Goal: Use online tool/utility: Utilize a website feature to perform a specific function

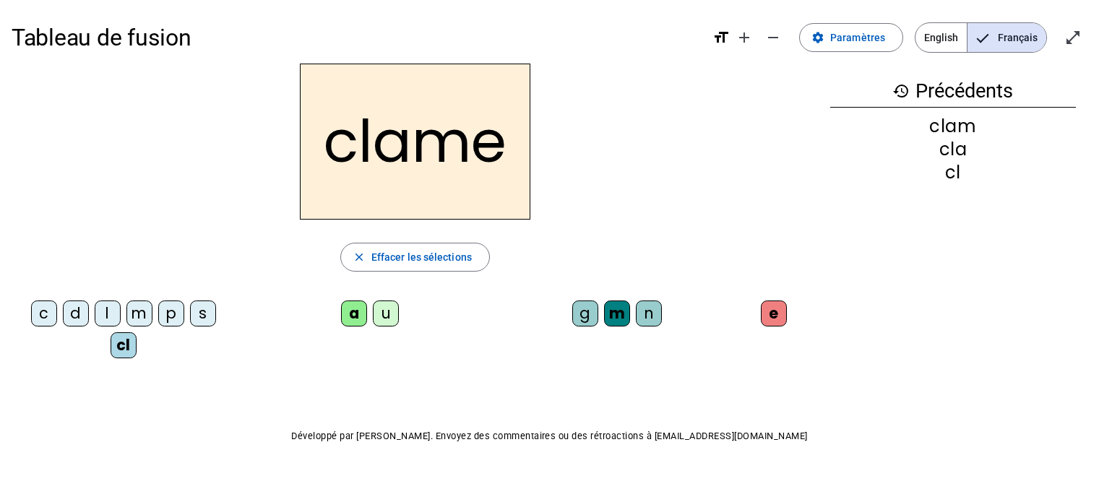
scroll to position [18, 0]
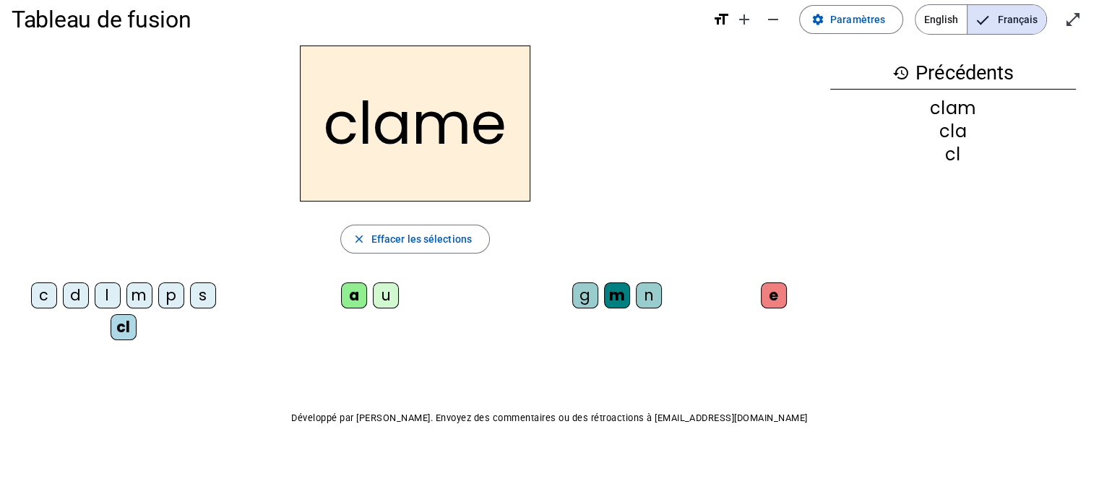
click at [108, 297] on div "l" at bounding box center [108, 296] width 26 height 26
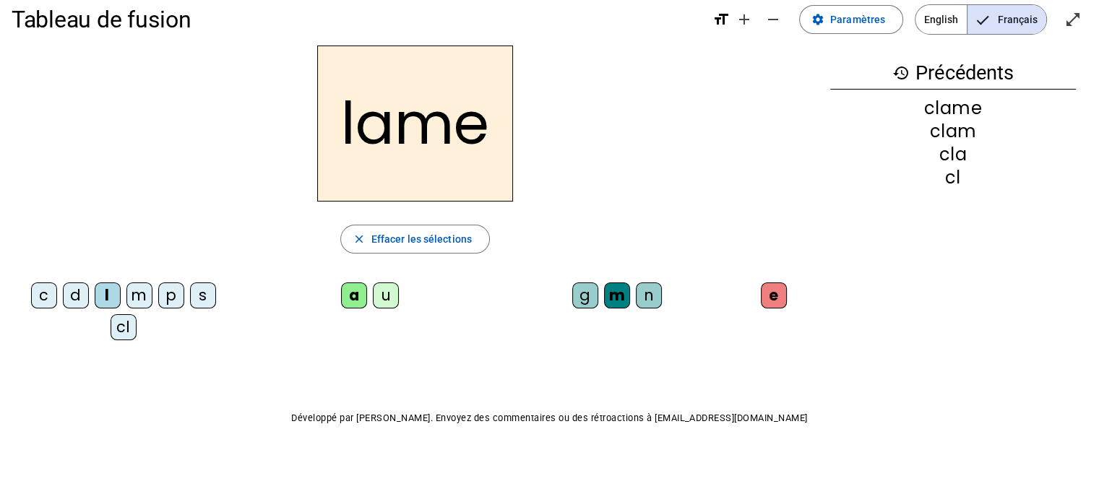
click at [77, 288] on div "d" at bounding box center [76, 296] width 26 height 26
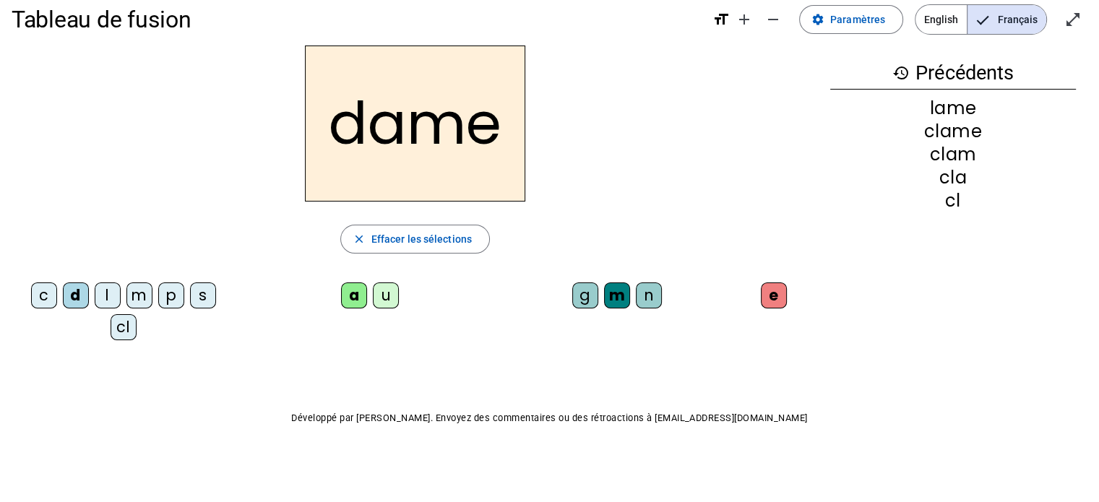
click at [48, 296] on div "c" at bounding box center [44, 296] width 26 height 26
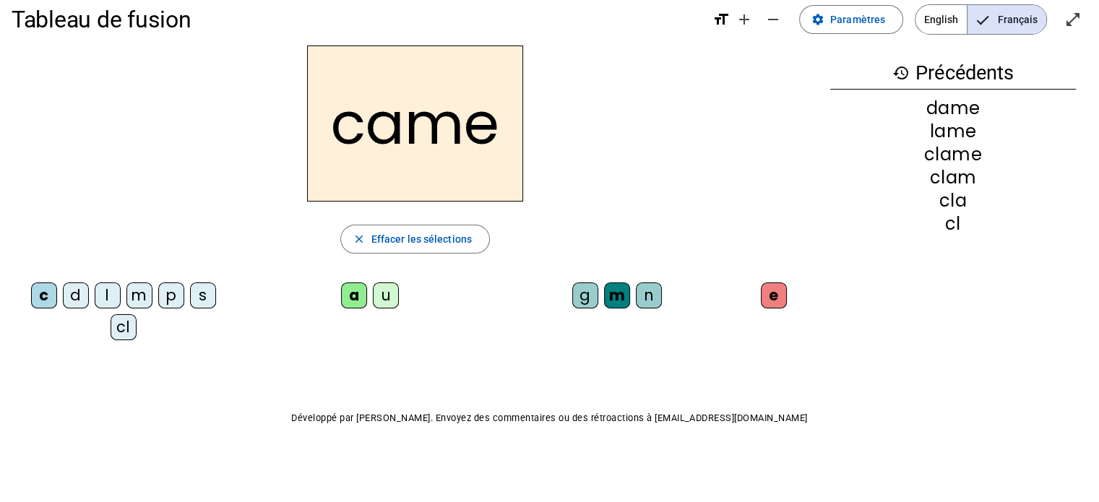
click at [590, 300] on div "g" at bounding box center [585, 296] width 26 height 26
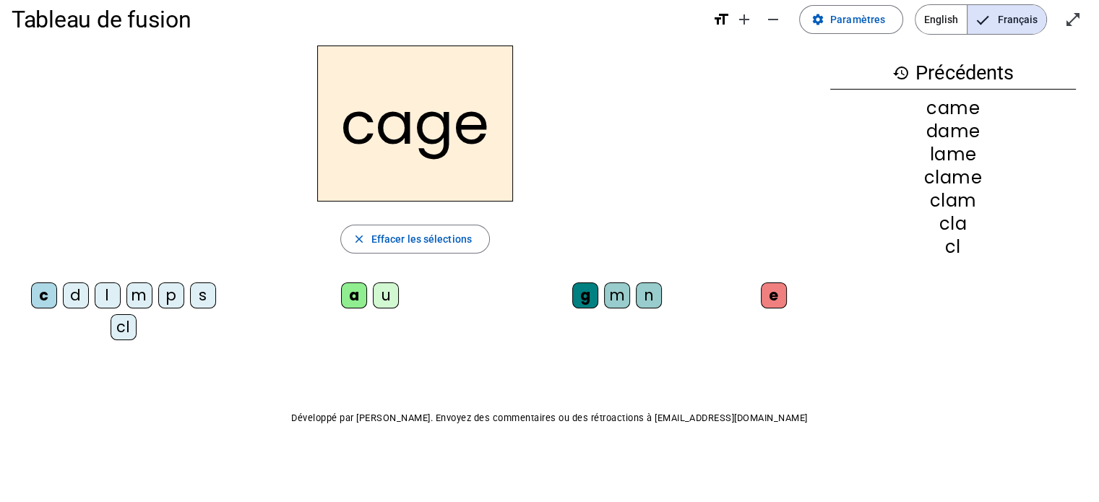
click at [173, 302] on div "p" at bounding box center [171, 296] width 26 height 26
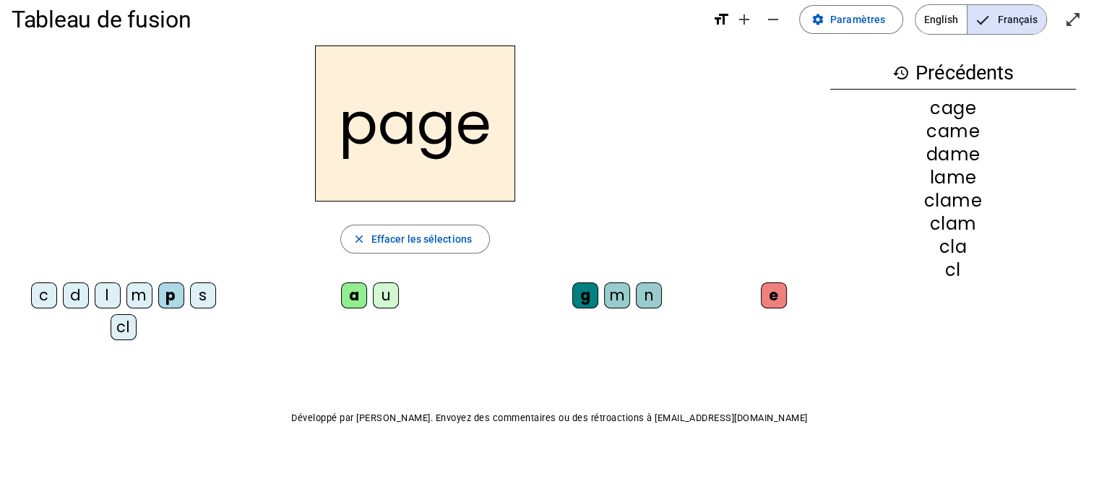
click at [200, 297] on div "s" at bounding box center [203, 296] width 26 height 26
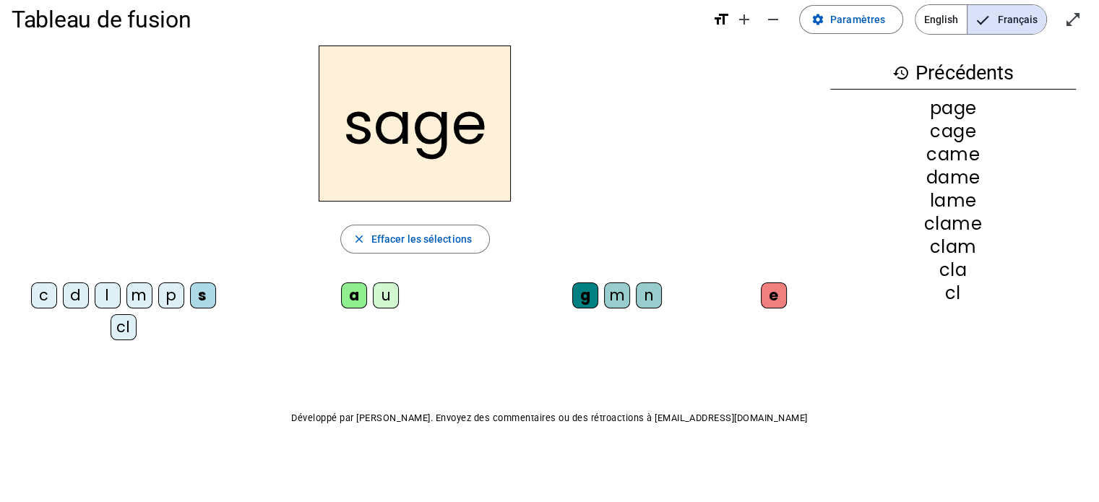
click at [139, 297] on div "m" at bounding box center [139, 296] width 26 height 26
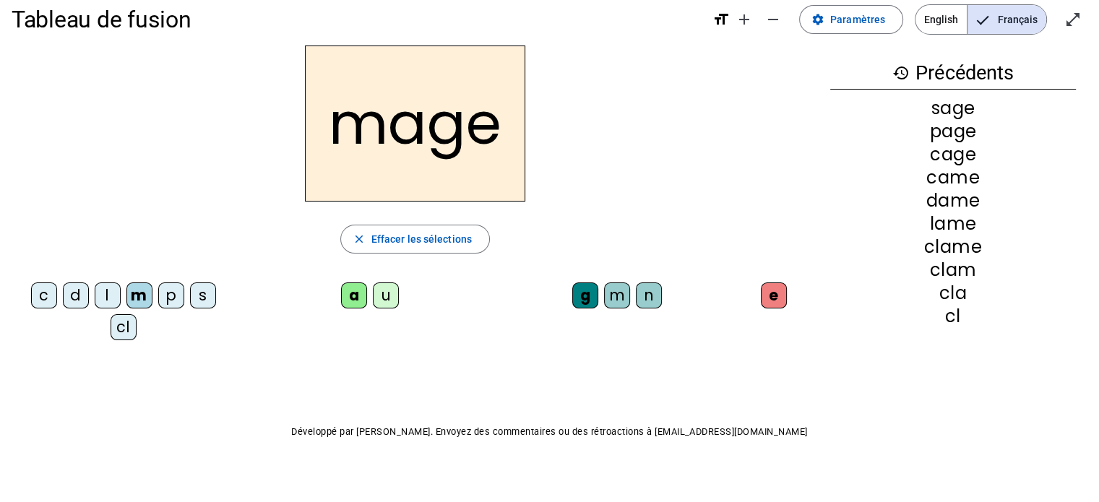
scroll to position [32, 0]
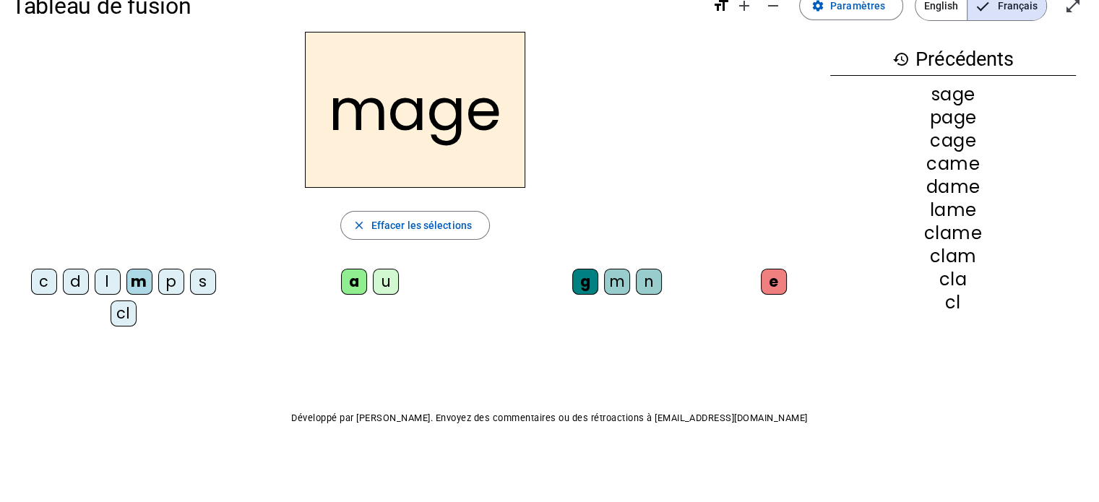
click at [387, 287] on div "u" at bounding box center [386, 282] width 26 height 26
click at [110, 280] on div "l" at bounding box center [108, 282] width 26 height 26
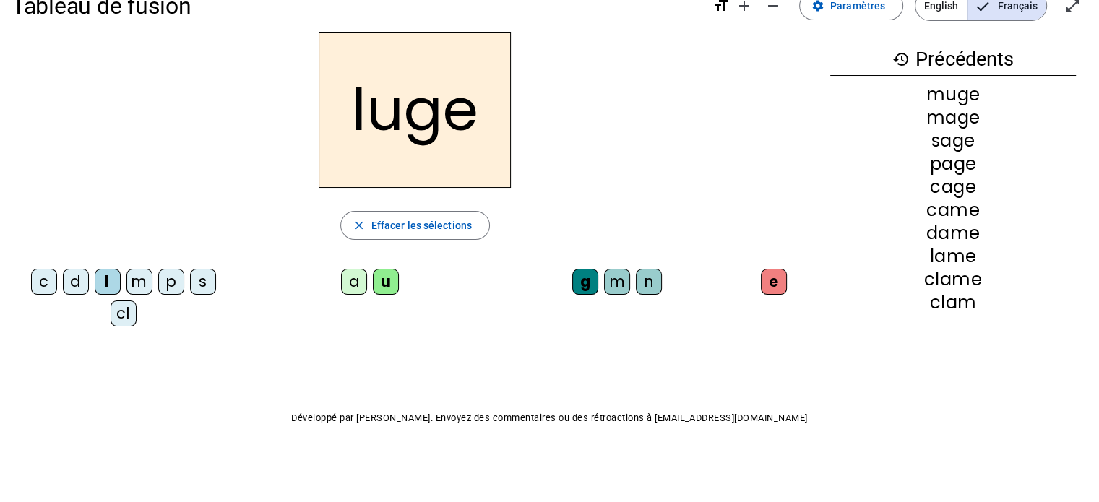
click at [651, 275] on div "n" at bounding box center [649, 282] width 26 height 26
